Goal: Information Seeking & Learning: Learn about a topic

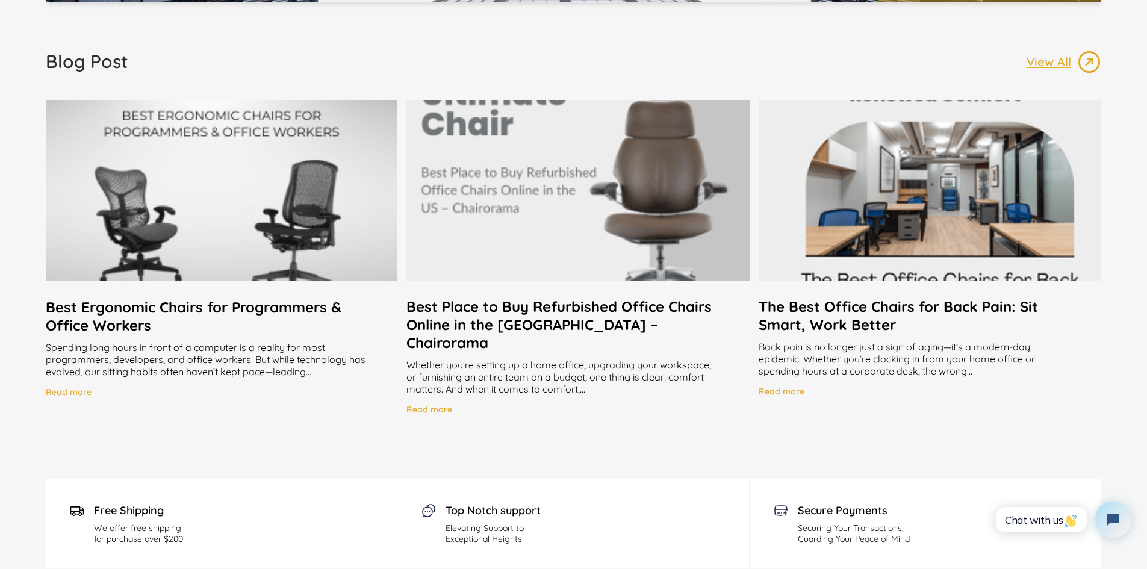
click at [642, 318] on h2 "Best Place to Buy Refurbished Office Chairs Online in the US – Chairorama" at bounding box center [577, 324] width 343 height 54
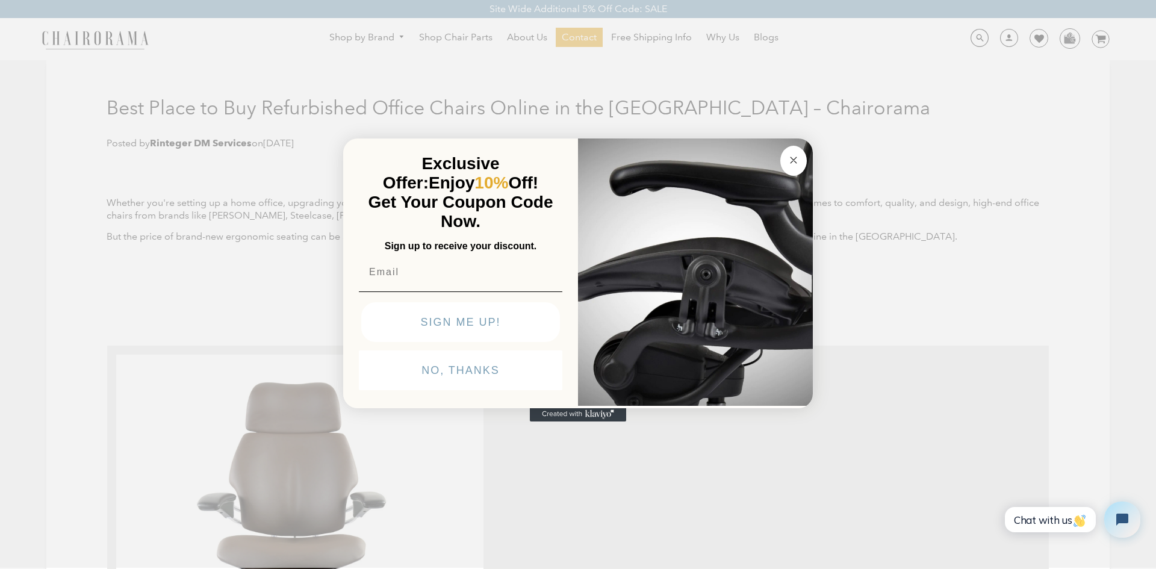
click at [799, 159] on circle "Close dialog" at bounding box center [794, 160] width 14 height 14
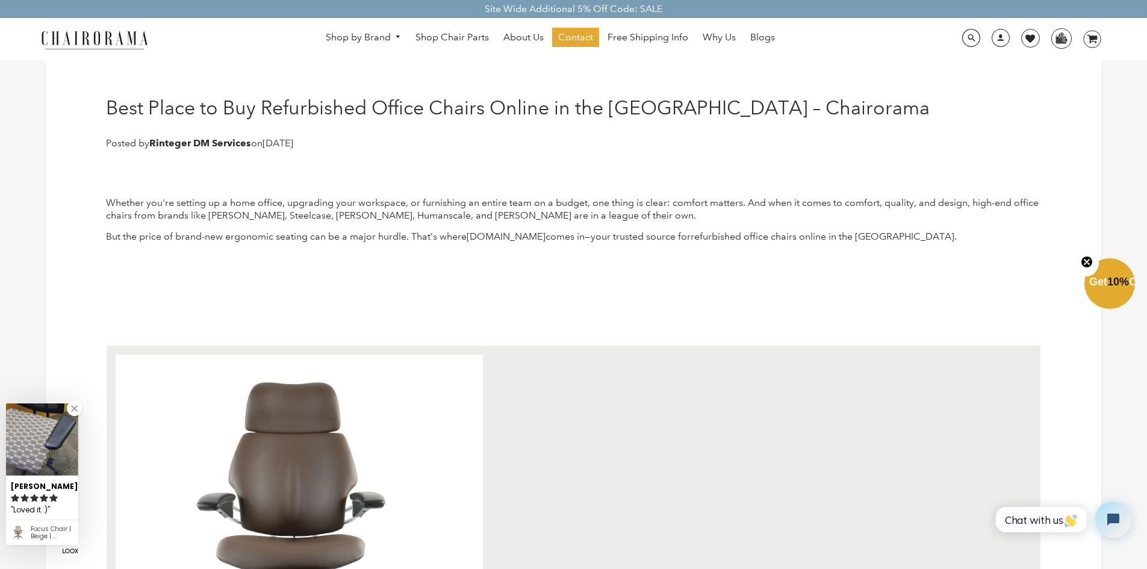
click at [1084, 264] on icon "Close teaser" at bounding box center [1086, 261] width 5 height 5
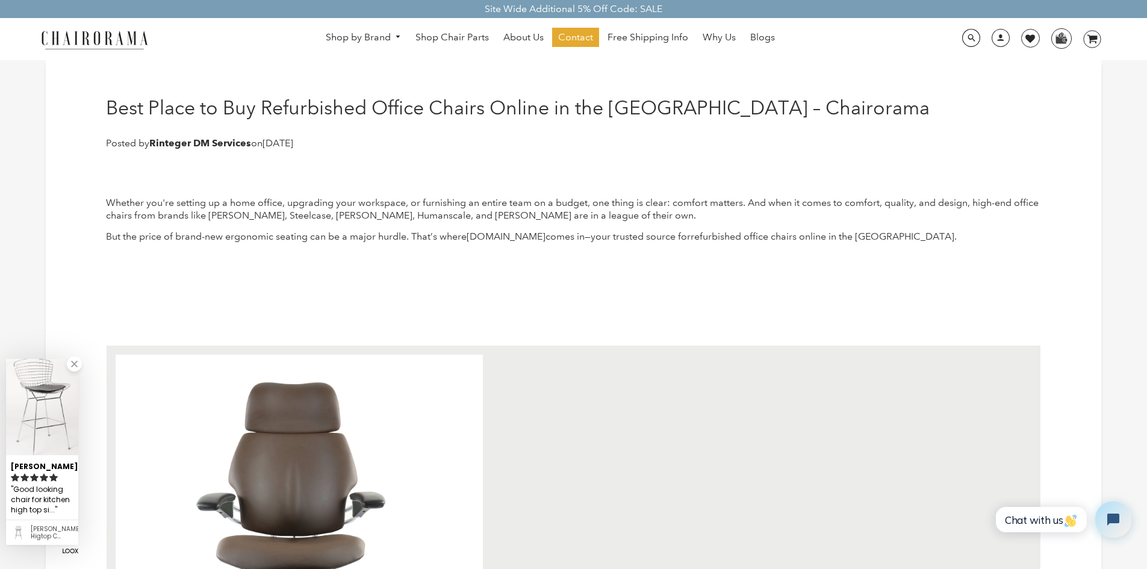
click at [20, 434] on img at bounding box center [42, 407] width 72 height 96
click at [33, 508] on div "This chair is so comfortable, I can sit it..." at bounding box center [42, 499] width 63 height 33
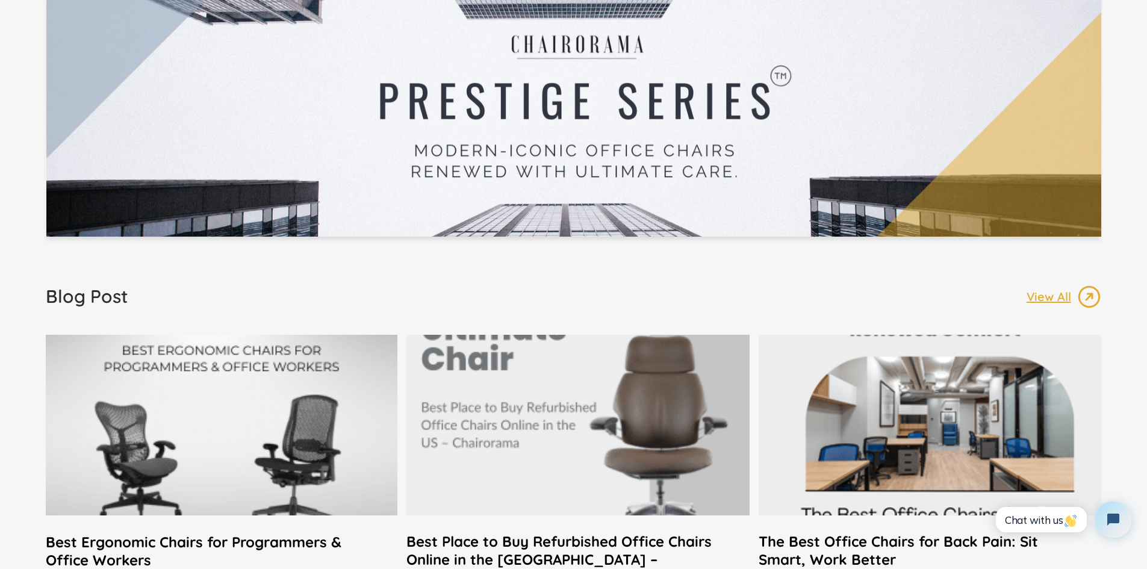
scroll to position [2348, 0]
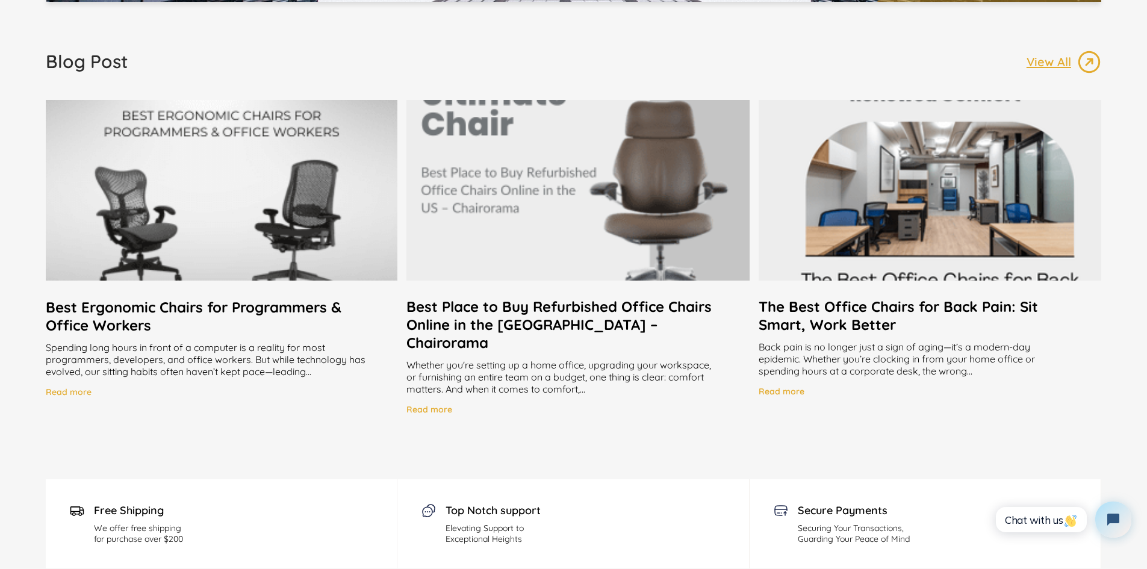
click at [691, 303] on h2 "Best Place to Buy Refurbished Office Chairs Online in the US – Chairorama" at bounding box center [577, 324] width 343 height 54
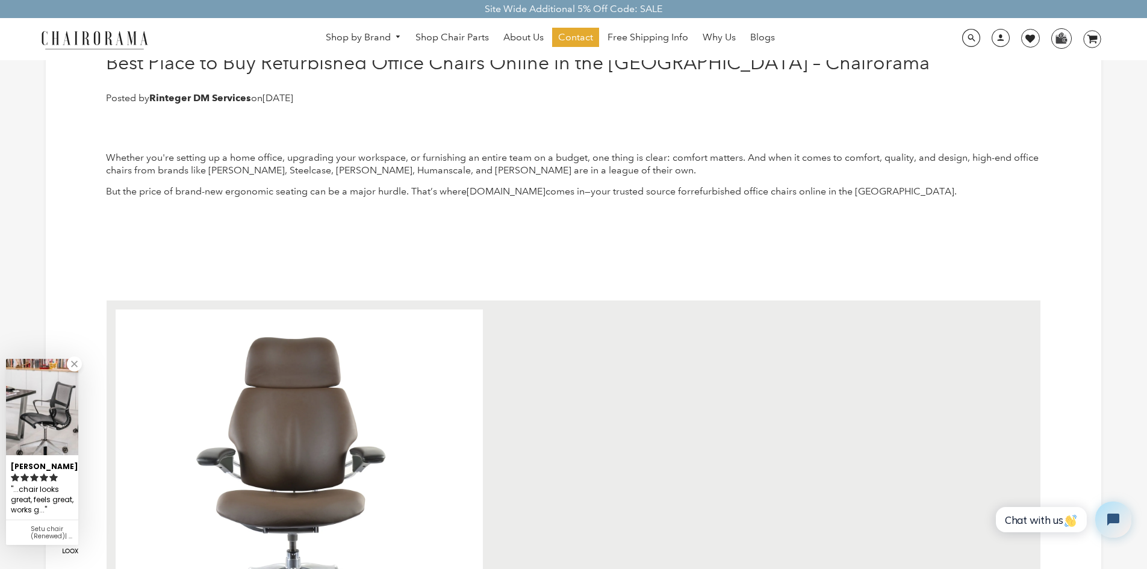
scroll to position [60, 0]
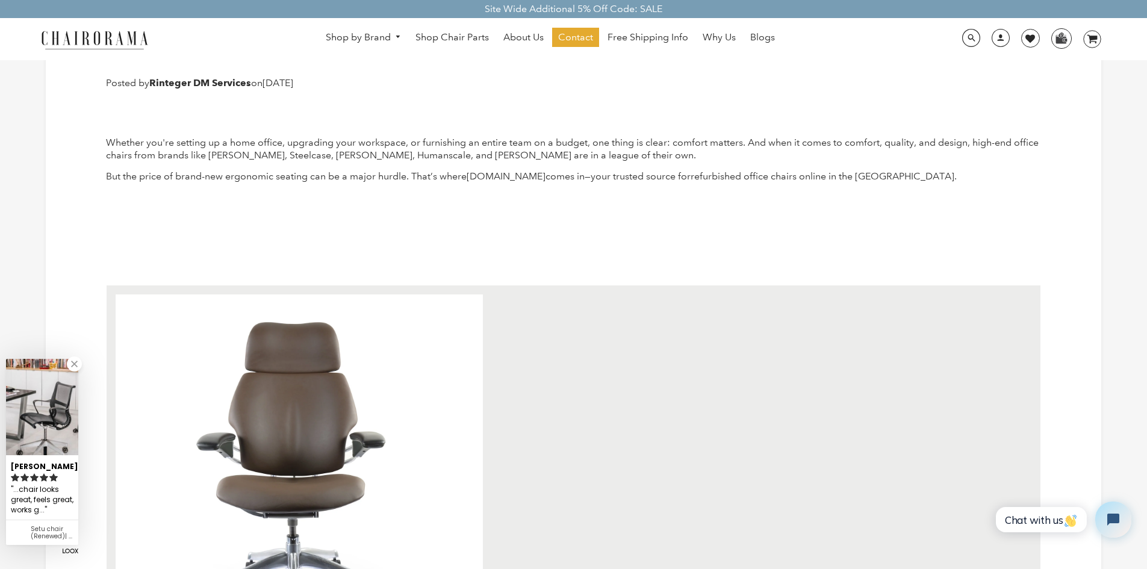
click at [66, 454] on img at bounding box center [42, 407] width 72 height 96
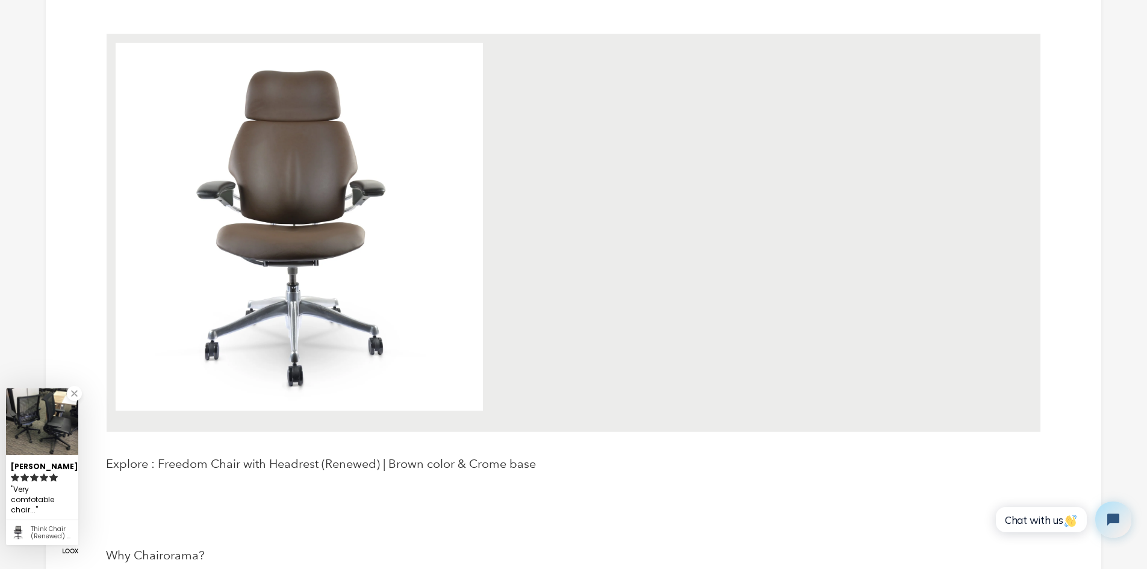
scroll to position [421, 0]
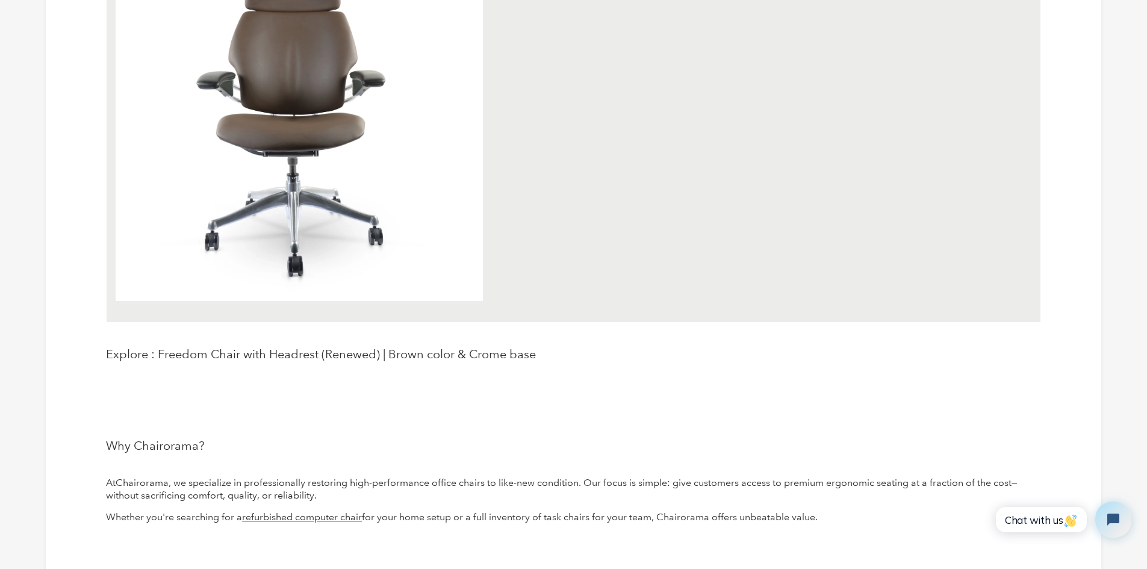
click at [182, 295] on img at bounding box center [299, 117] width 367 height 368
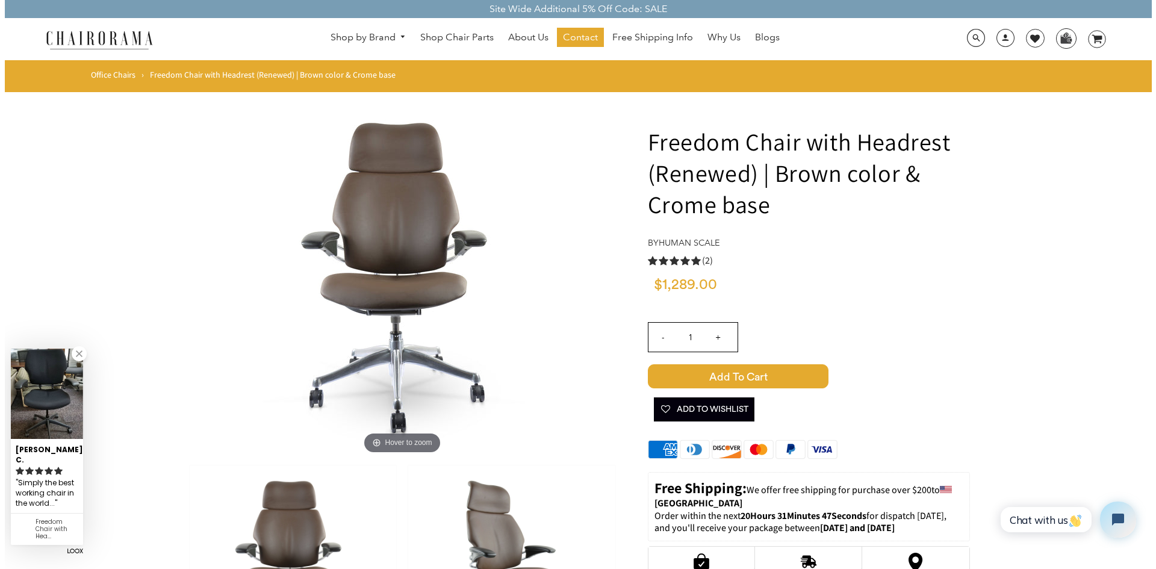
scroll to position [60, 0]
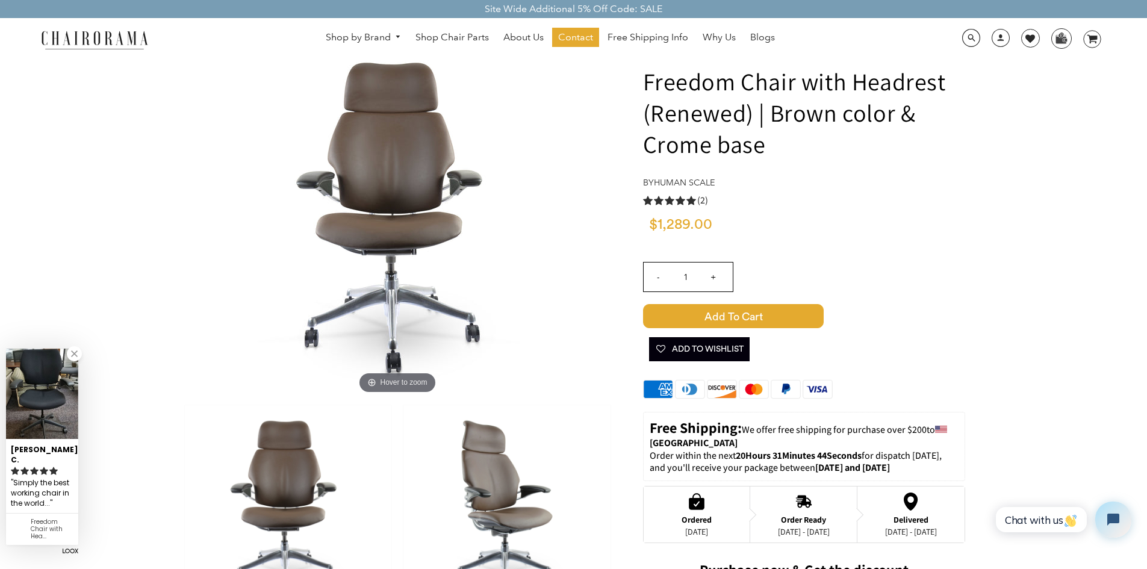
click at [30, 474] on icon "rating icon full" at bounding box center [34, 471] width 8 height 8
